Goal: Task Accomplishment & Management: Use online tool/utility

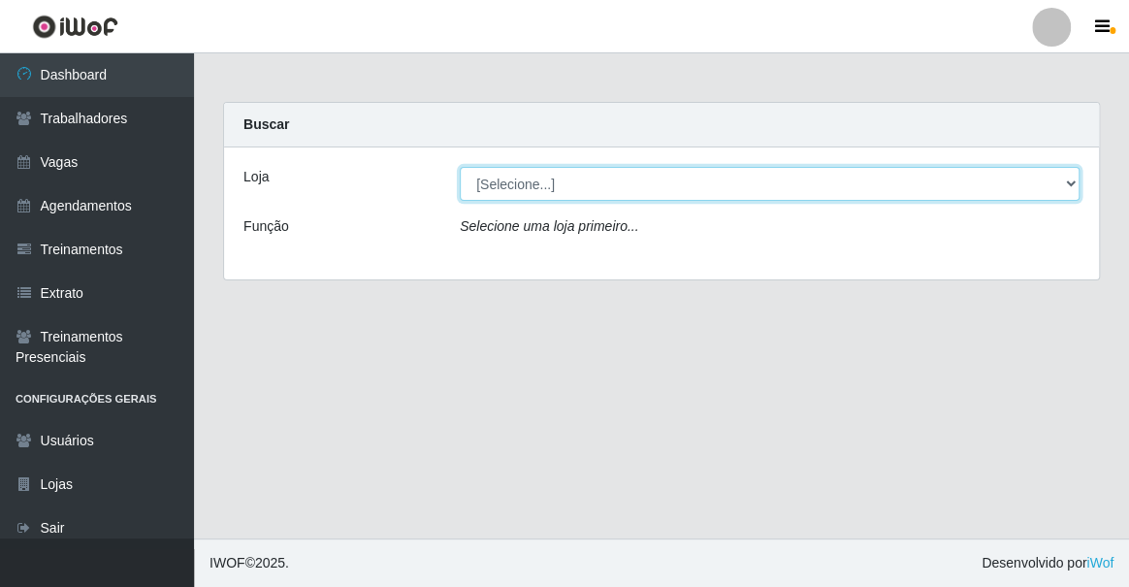
click at [532, 188] on select "[Selecione...] Famiglia [PERSON_NAME] - Ristorante [PERSON_NAME]" at bounding box center [770, 184] width 620 height 34
select select "267"
click at [460, 167] on select "[Selecione...] Famiglia [PERSON_NAME] - Ristorante [PERSON_NAME]" at bounding box center [770, 184] width 620 height 34
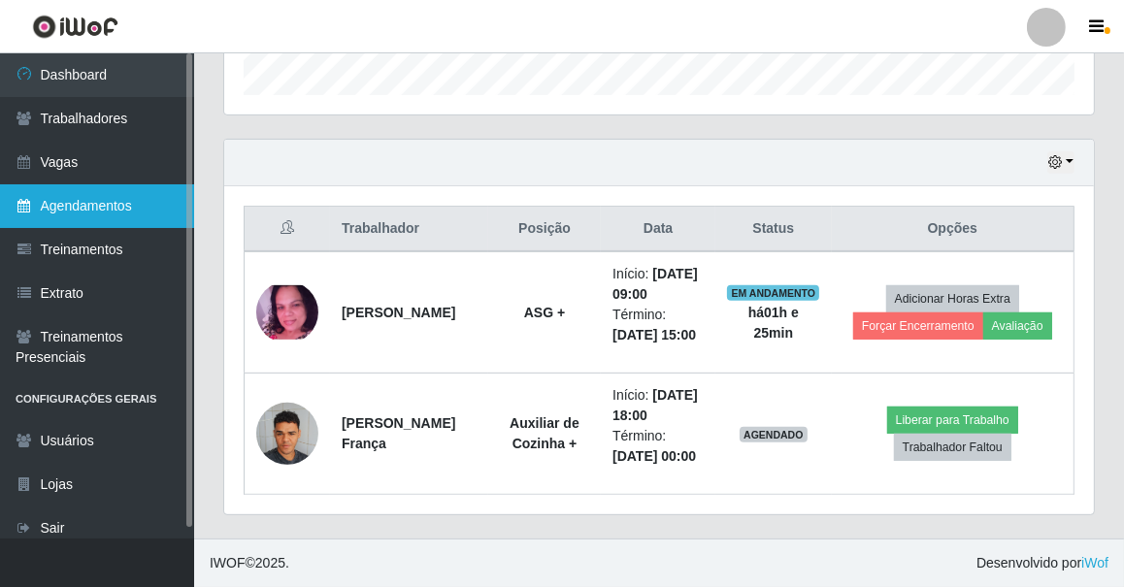
scroll to position [591, 0]
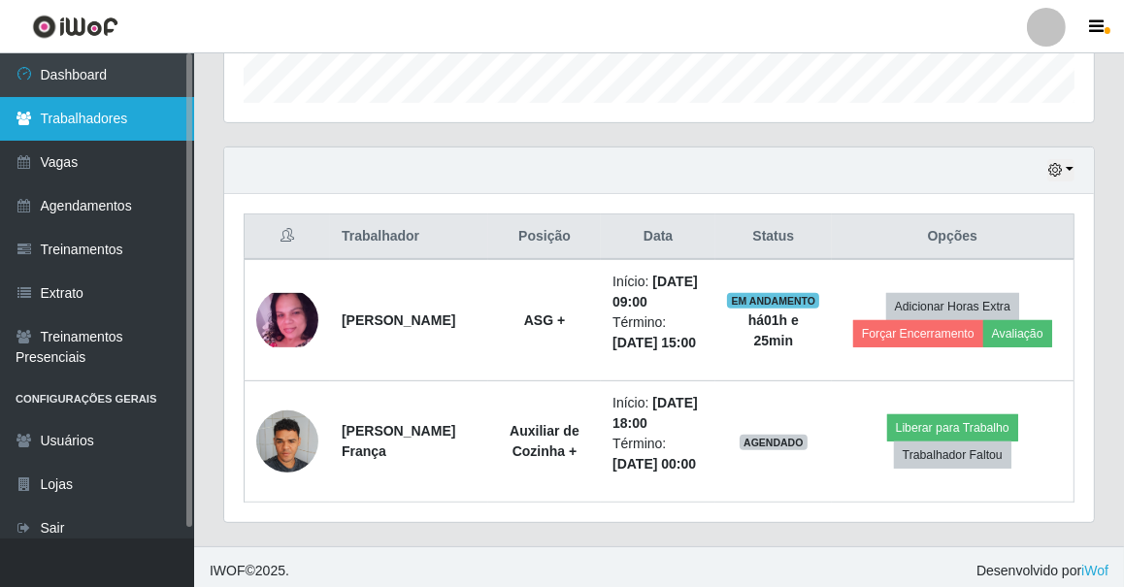
click at [89, 121] on link "Trabalhadores" at bounding box center [97, 119] width 194 height 44
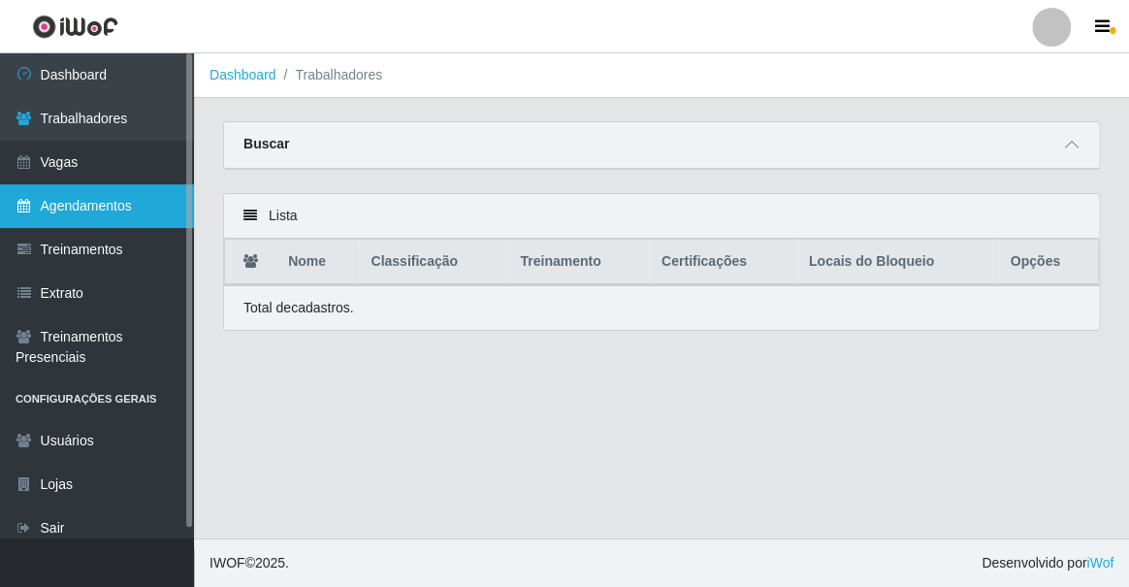
click at [95, 216] on link "Agendamentos" at bounding box center [97, 206] width 194 height 44
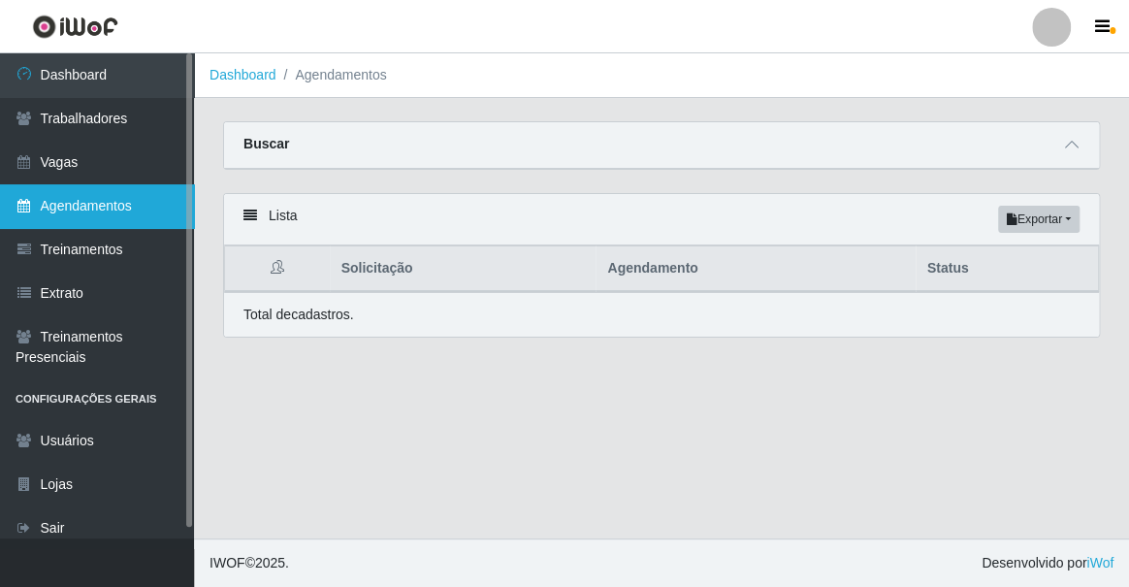
click at [95, 216] on link "Agendamentos" at bounding box center [97, 206] width 194 height 44
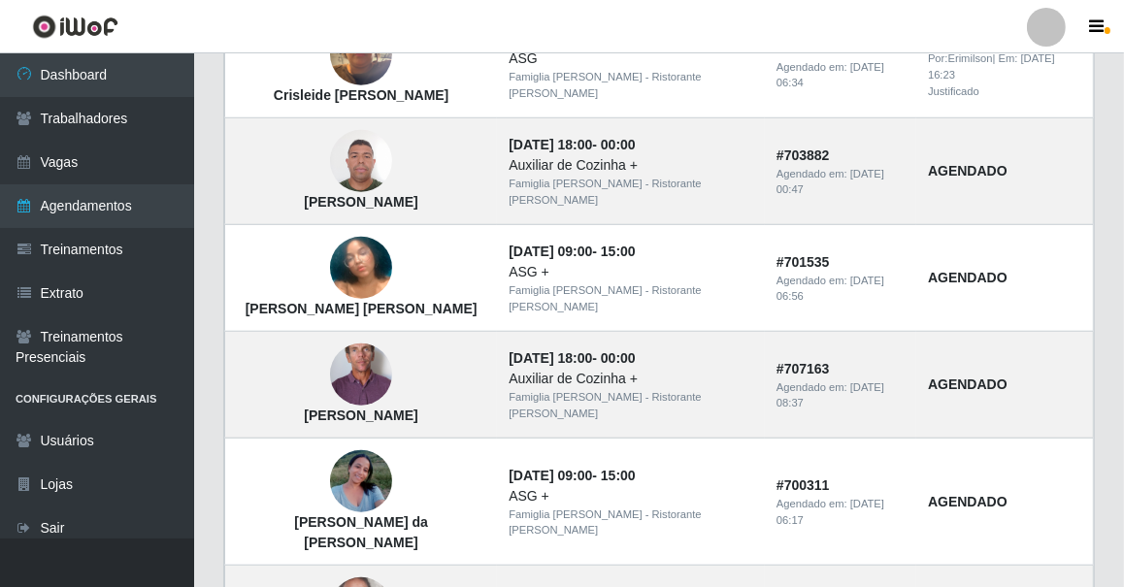
scroll to position [1436, 0]
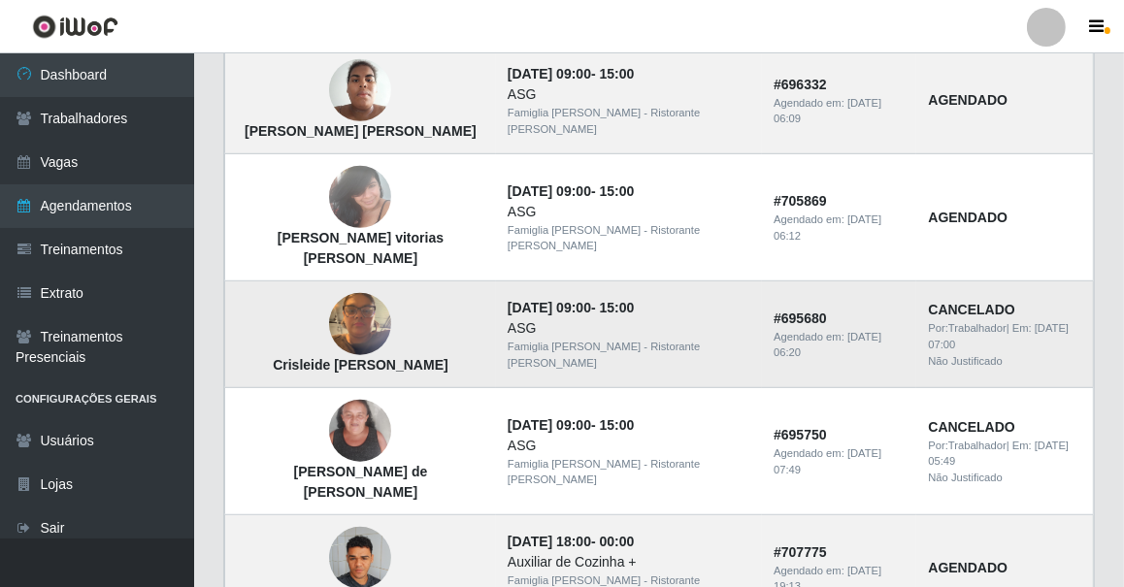
scroll to position [837, 0]
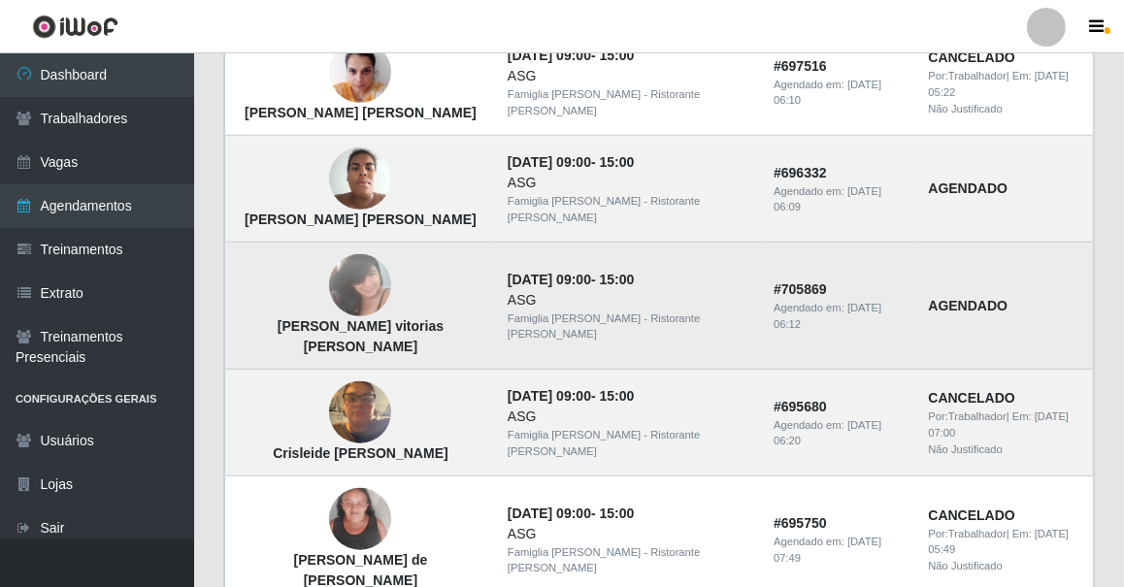
click at [340, 245] on img at bounding box center [360, 286] width 62 height 82
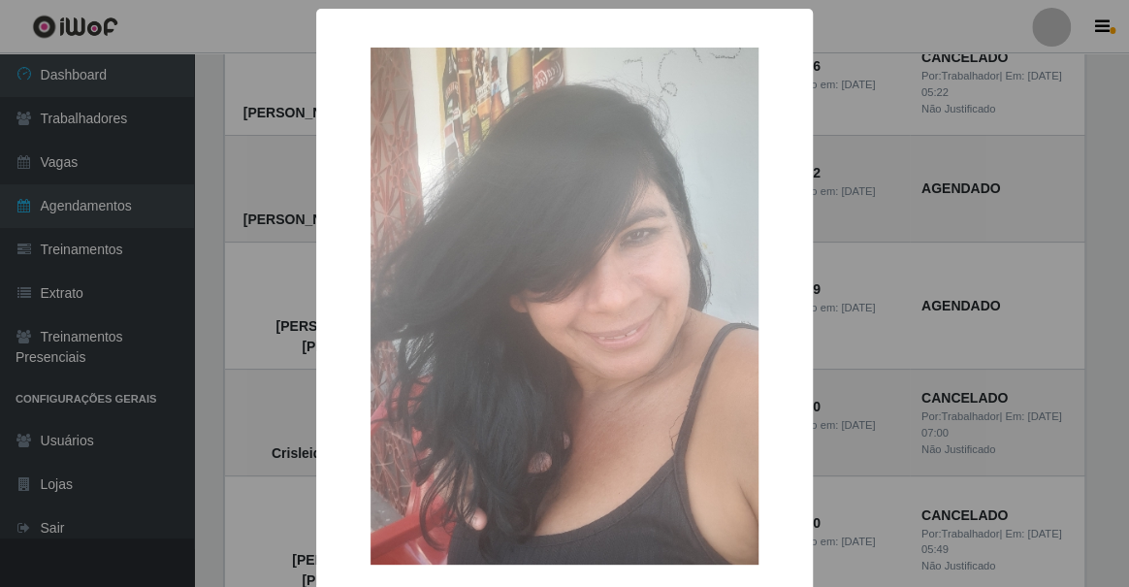
click at [532, 345] on img at bounding box center [565, 306] width 388 height 517
click at [194, 315] on div "× Maria das vitorias oliveira OK Cancel" at bounding box center [564, 293] width 1129 height 587
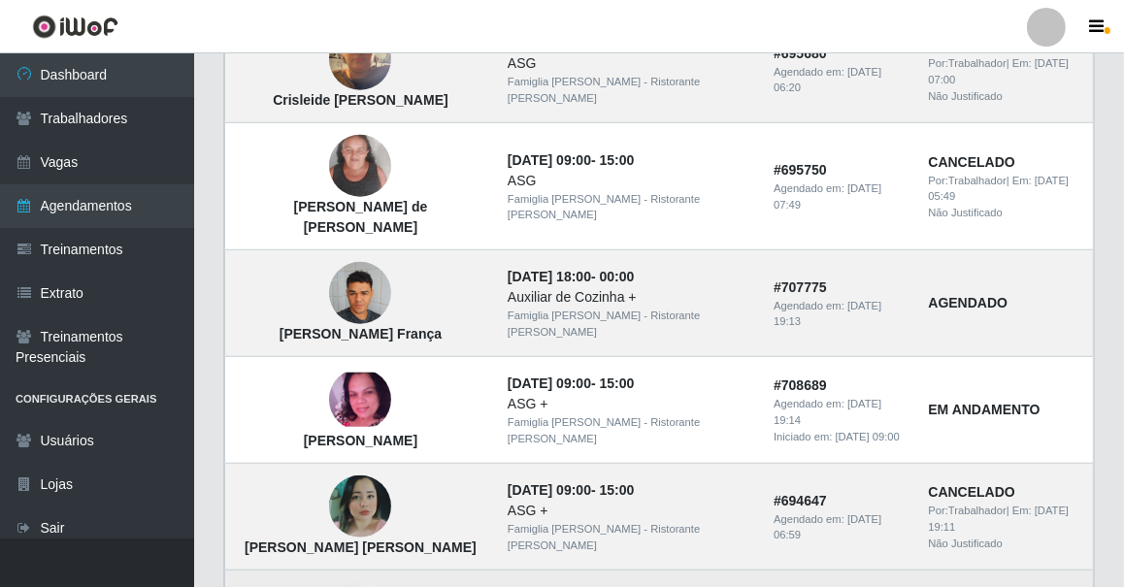
scroll to position [1455, 0]
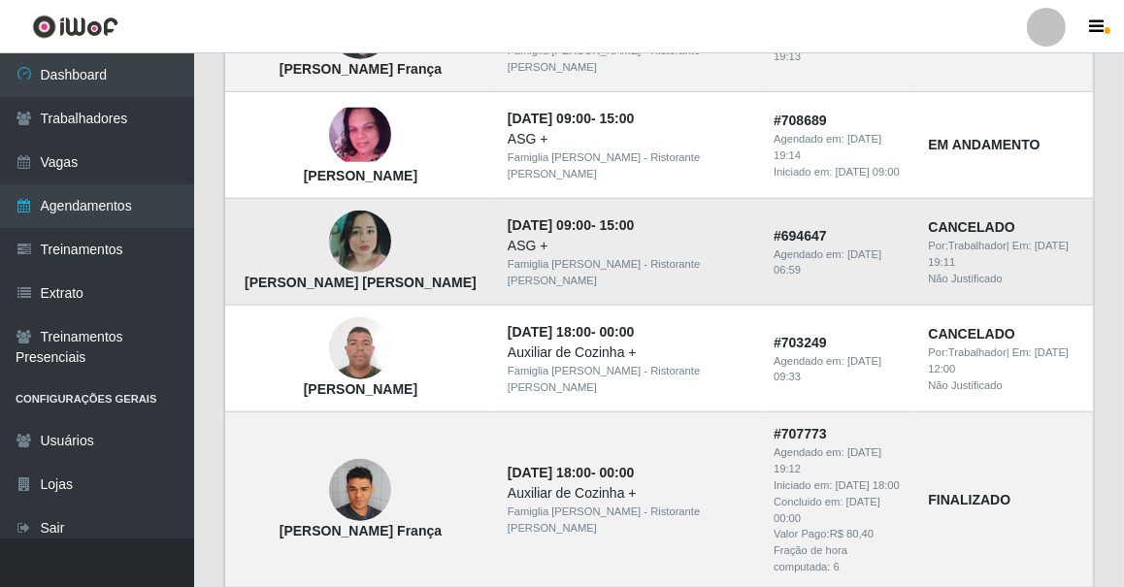
click at [357, 211] on img at bounding box center [360, 242] width 62 height 62
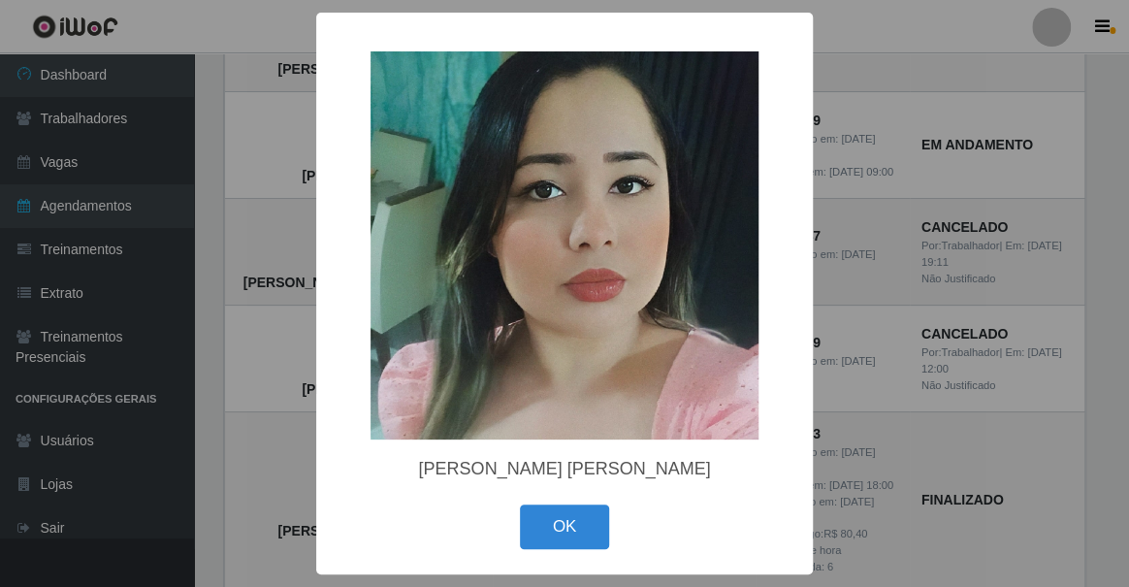
click at [205, 223] on div "× Juliana da Silva Moura OK Cancel" at bounding box center [564, 293] width 1129 height 587
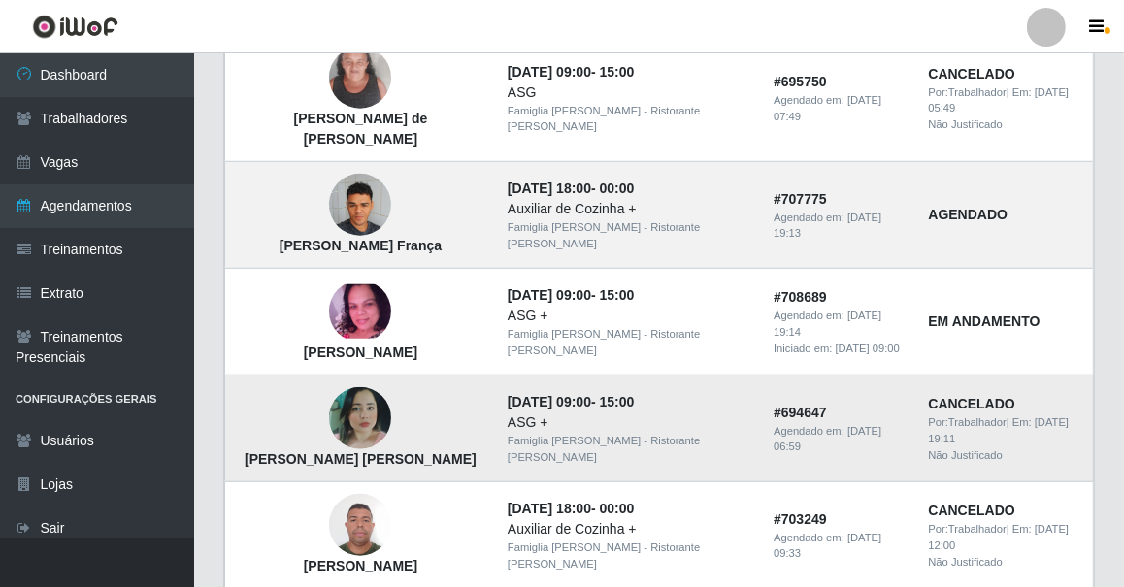
scroll to position [1191, 0]
